Goal: Task Accomplishment & Management: Complete application form

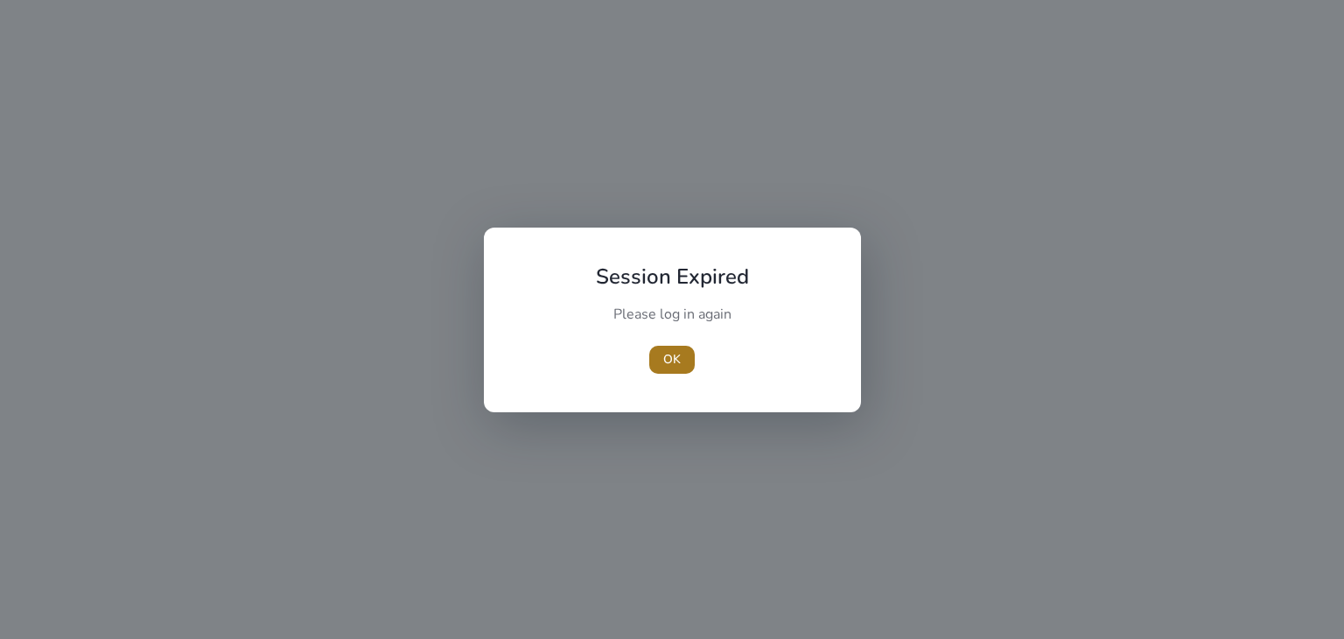
click at [668, 354] on span "OK" at bounding box center [672, 359] width 18 height 18
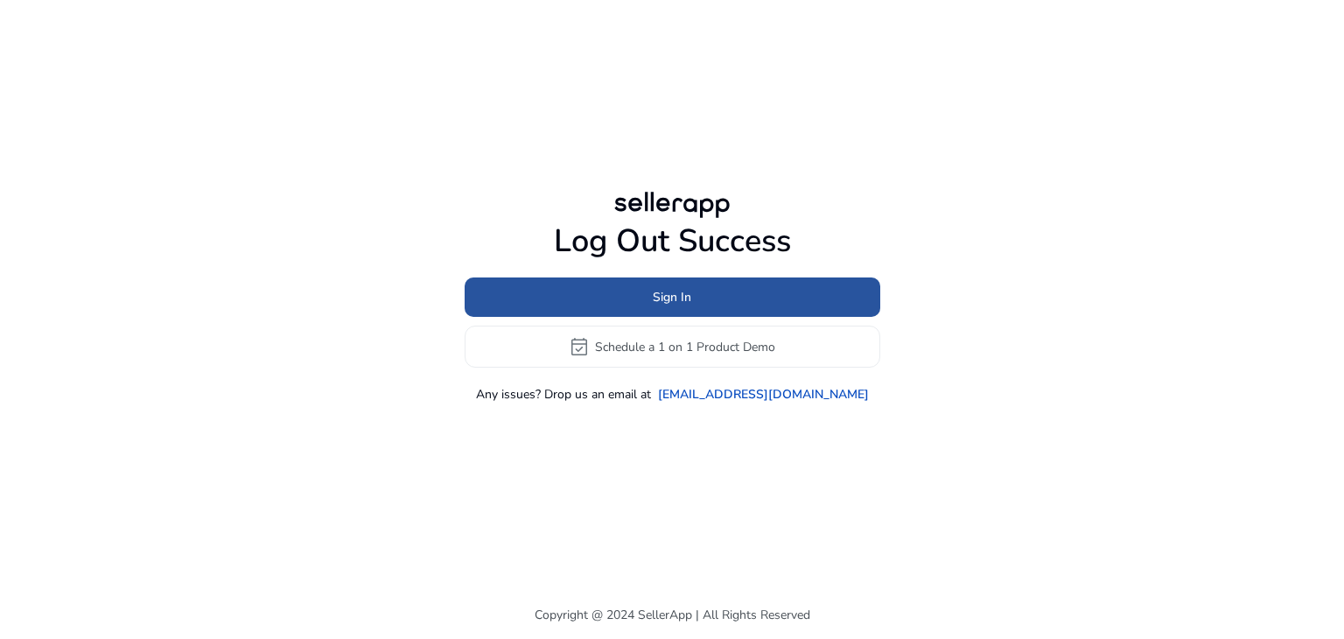
click at [669, 298] on span "Sign In" at bounding box center [672, 297] width 39 height 18
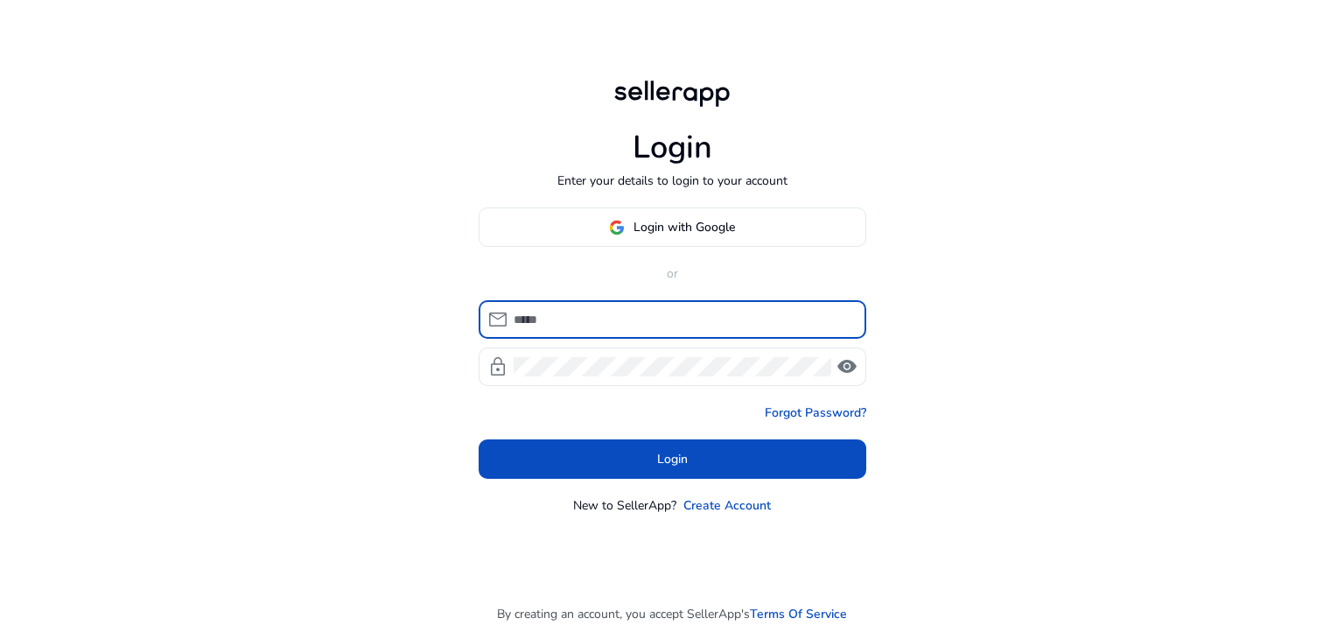
click at [613, 310] on input at bounding box center [683, 319] width 339 height 19
click at [677, 233] on span "Login with Google" at bounding box center [685, 227] width 102 height 18
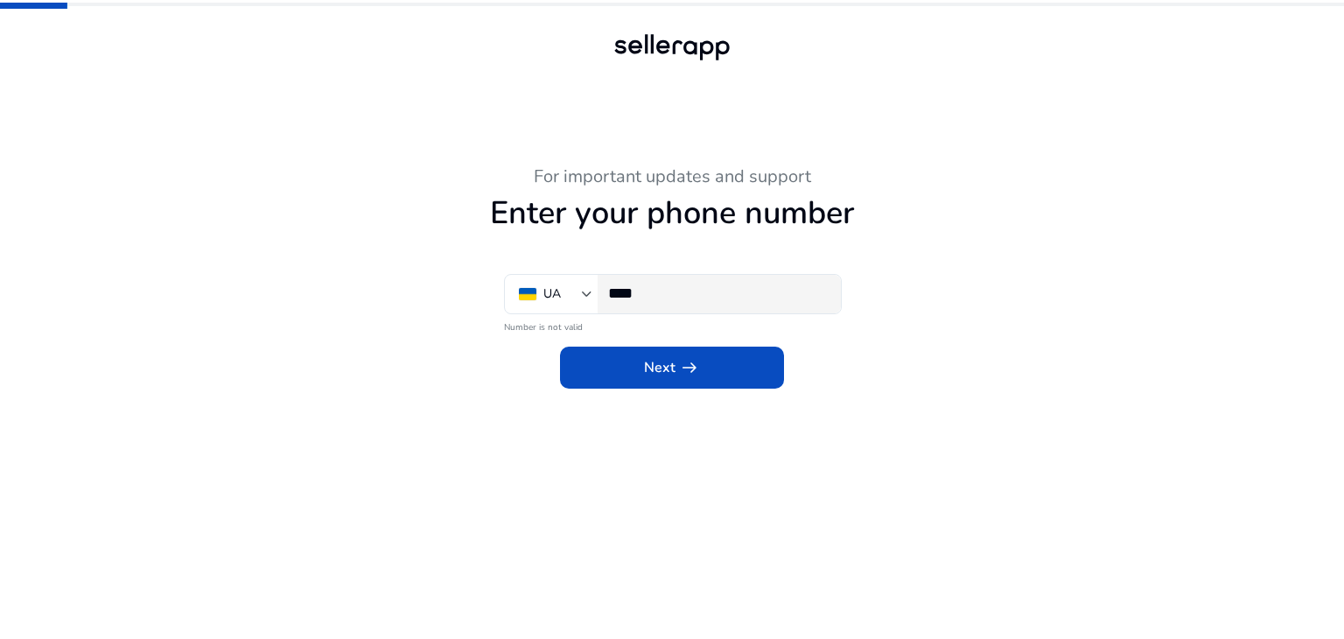
click at [674, 301] on input "****" at bounding box center [717, 293] width 219 height 19
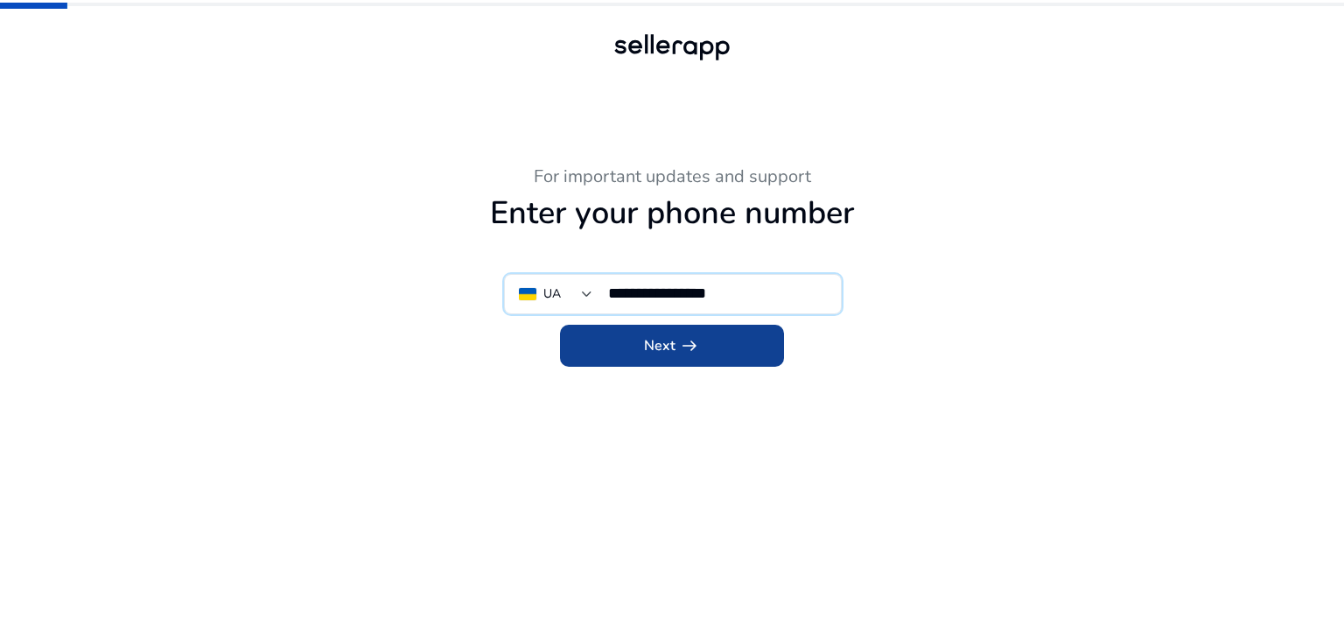
type input "**********"
click at [662, 336] on span "Next arrow_right_alt" at bounding box center [672, 345] width 56 height 21
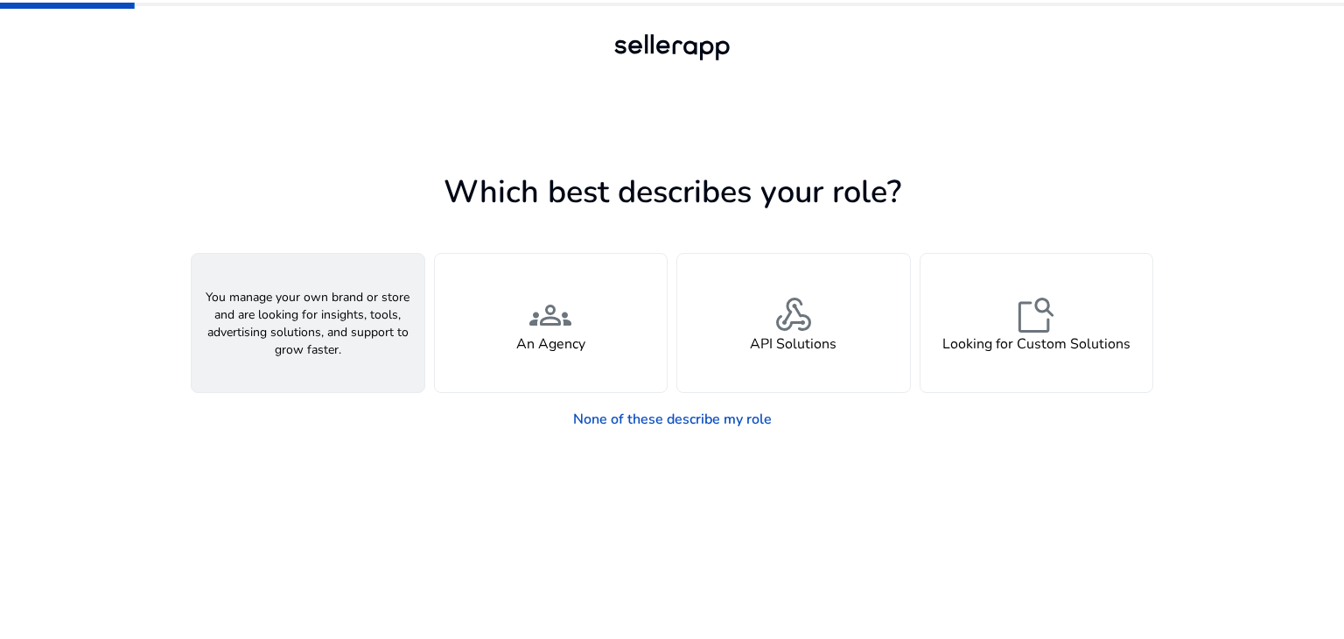
click at [285, 344] on h4 "A Seller" at bounding box center [308, 344] width 53 height 17
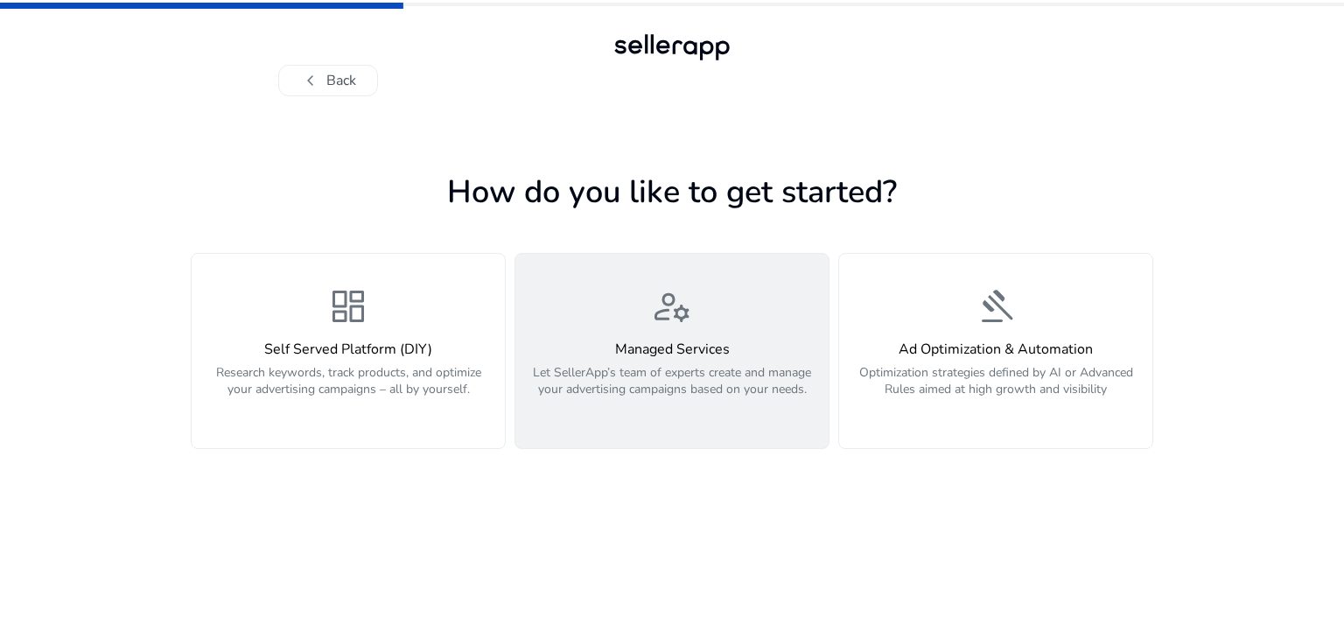
click at [697, 317] on div "manage_accounts Managed Services Let SellerApp’s team of experts create and man…" at bounding box center [672, 350] width 292 height 131
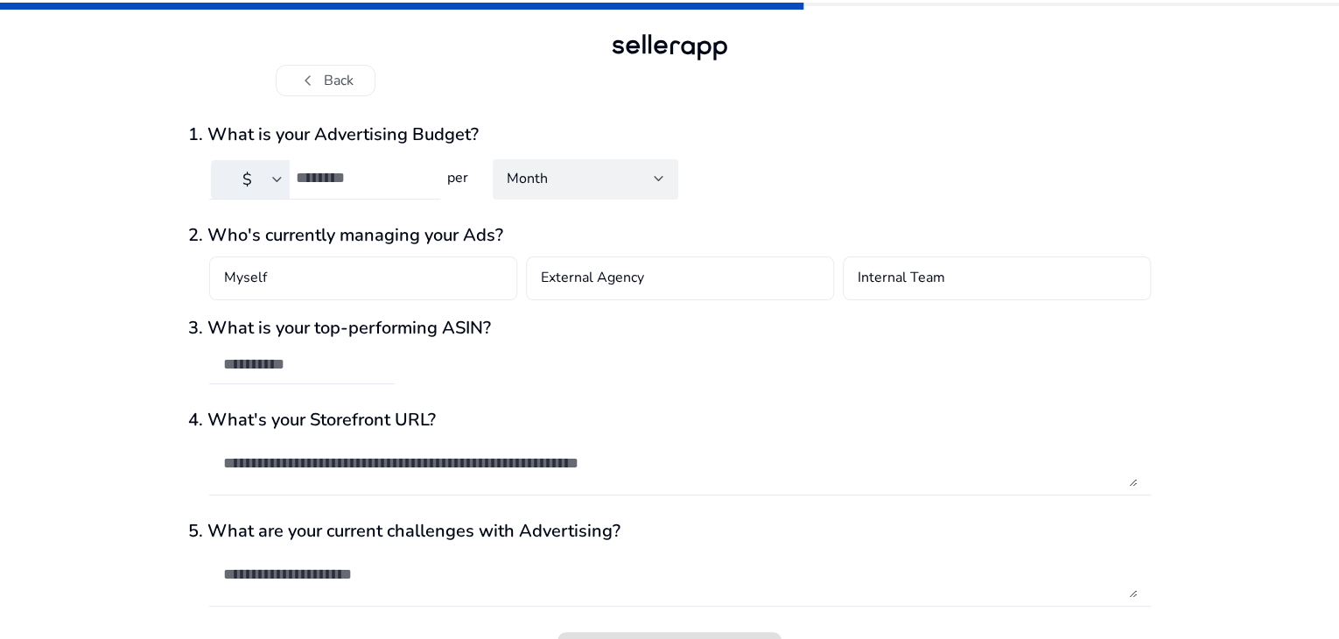
click at [364, 183] on input "number" at bounding box center [361, 177] width 130 height 19
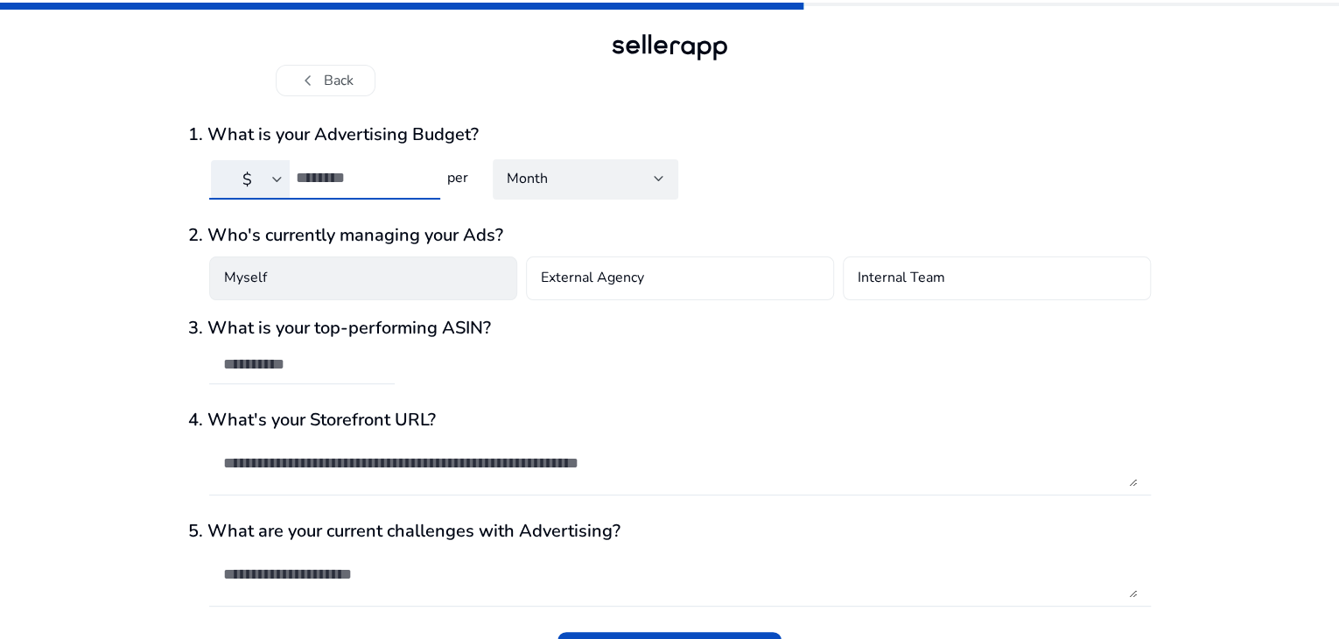
type input "*"
click at [326, 283] on div "Myself" at bounding box center [363, 278] width 308 height 44
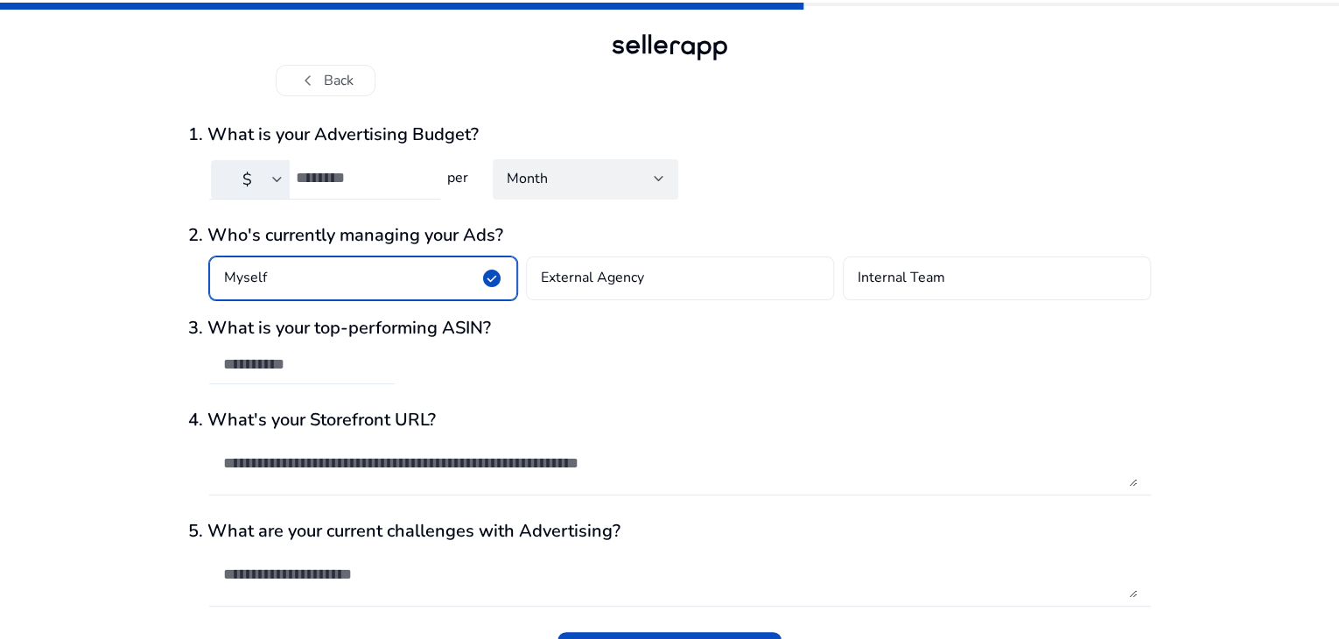
click at [293, 359] on input "text" at bounding box center [302, 363] width 158 height 19
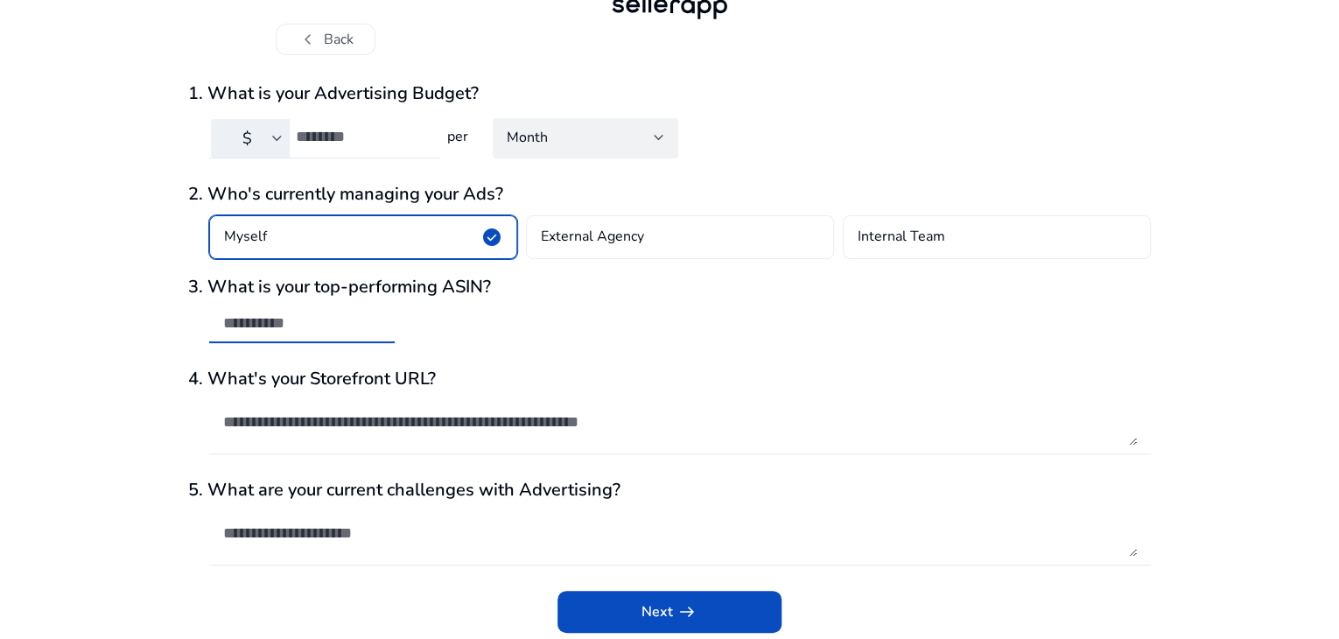
scroll to position [46, 0]
